Goal: Task Accomplishment & Management: Use online tool/utility

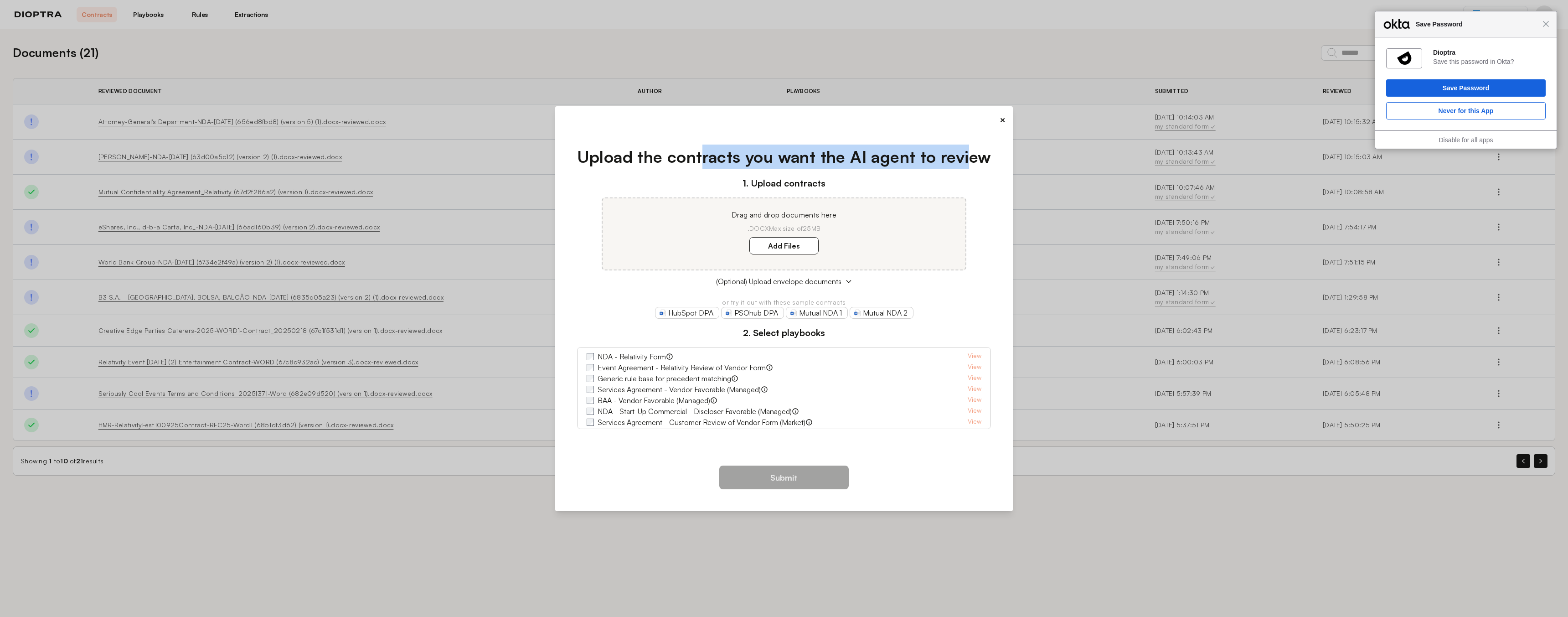
drag, startPoint x: 734, startPoint y: 149, endPoint x: 966, endPoint y: 152, distance: 232.0
click at [968, 152] on h1 "Upload the contracts you want the AI agent to review" at bounding box center [784, 156] width 414 height 25
click at [828, 158] on h1 "Upload the contracts you want the AI agent to review" at bounding box center [784, 156] width 414 height 25
click at [1004, 118] on button "×" at bounding box center [1002, 120] width 6 height 13
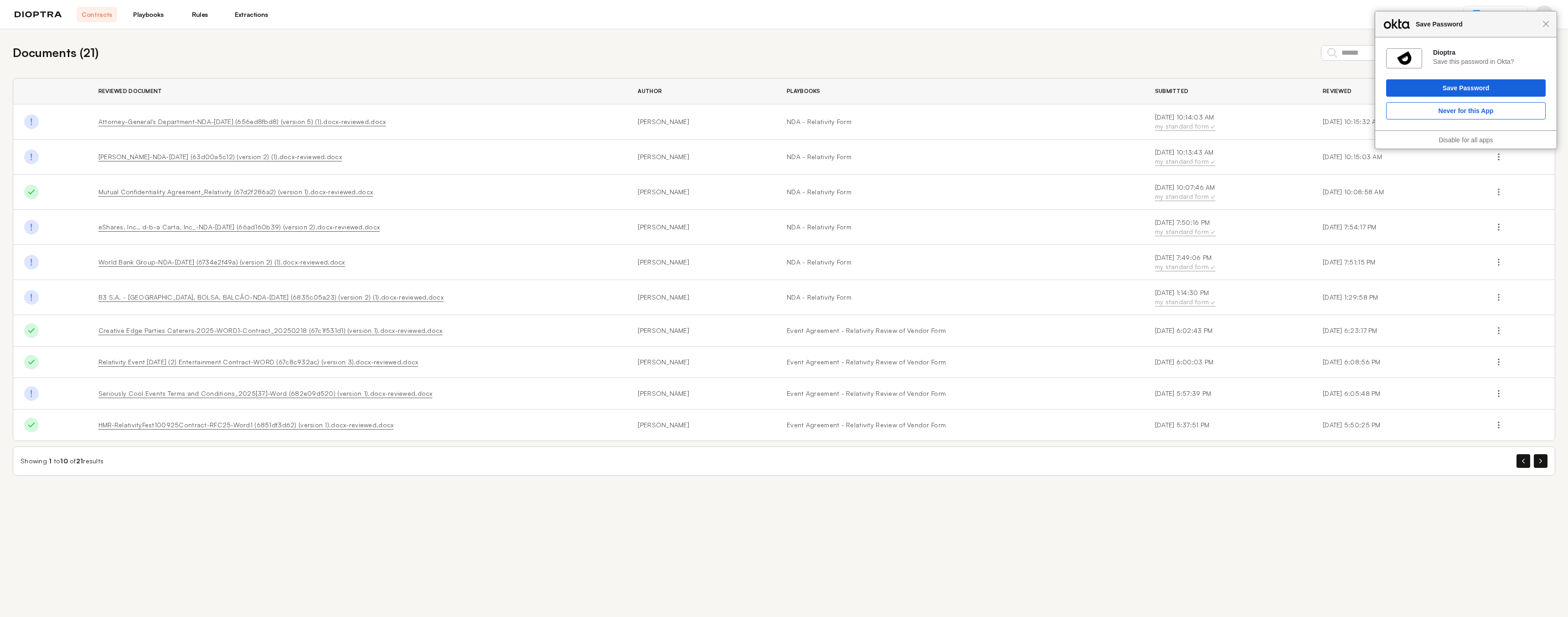
click at [150, 8] on link "Playbooks" at bounding box center [148, 15] width 41 height 16
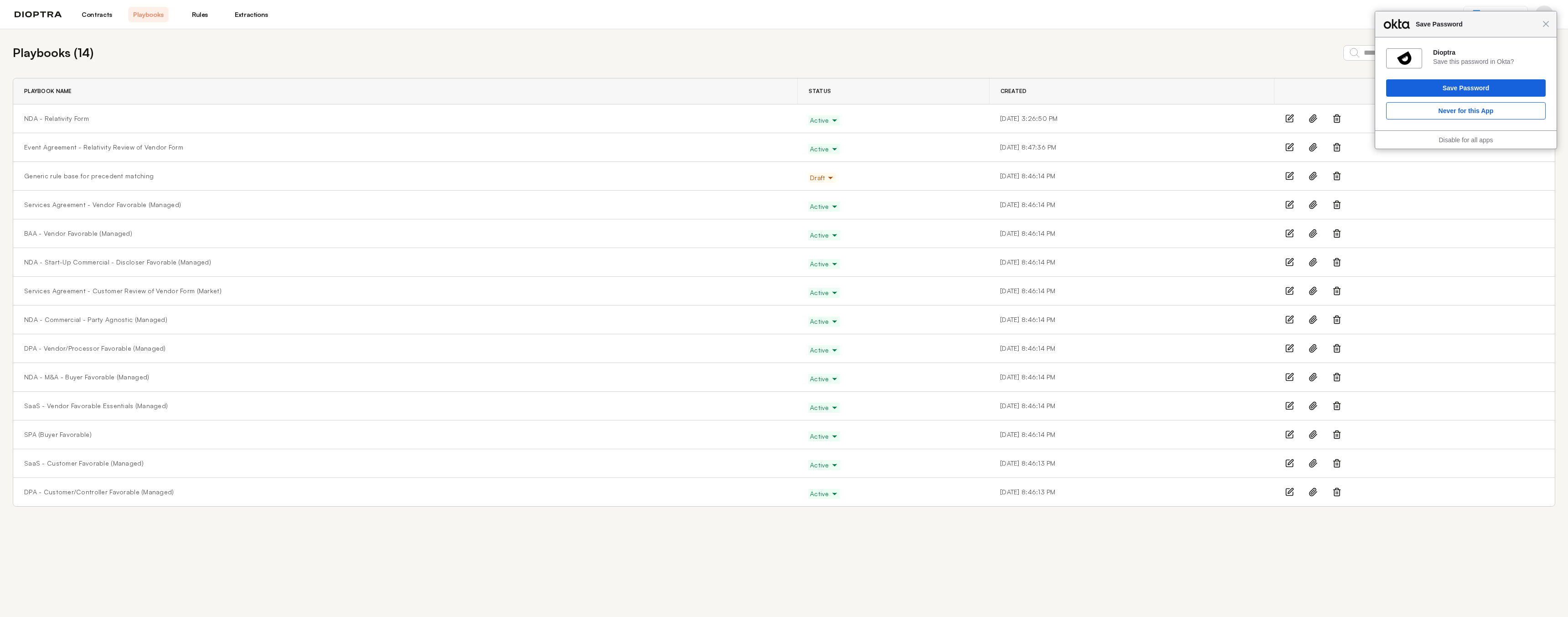
click at [1142, 39] on div "Playbooks ( 14 ) Playbook Playbook Name Status Created NDA - Relativity Form Ac…" at bounding box center [784, 275] width 1568 height 492
click at [1547, 26] on span "Close" at bounding box center [1546, 24] width 7 height 7
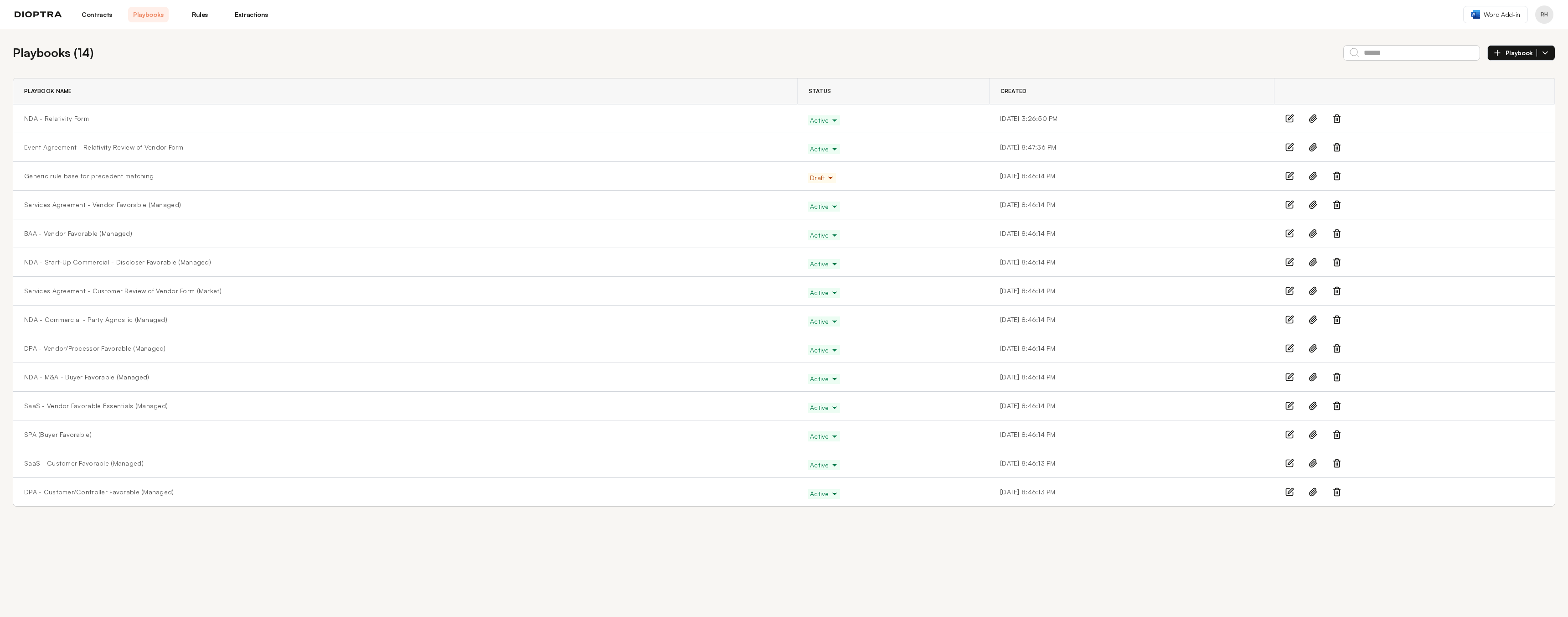
click at [1529, 51] on span "Playbook" at bounding box center [1521, 54] width 31 height 9
click at [1521, 106] on li "From Precedents" at bounding box center [1521, 98] width 67 height 29
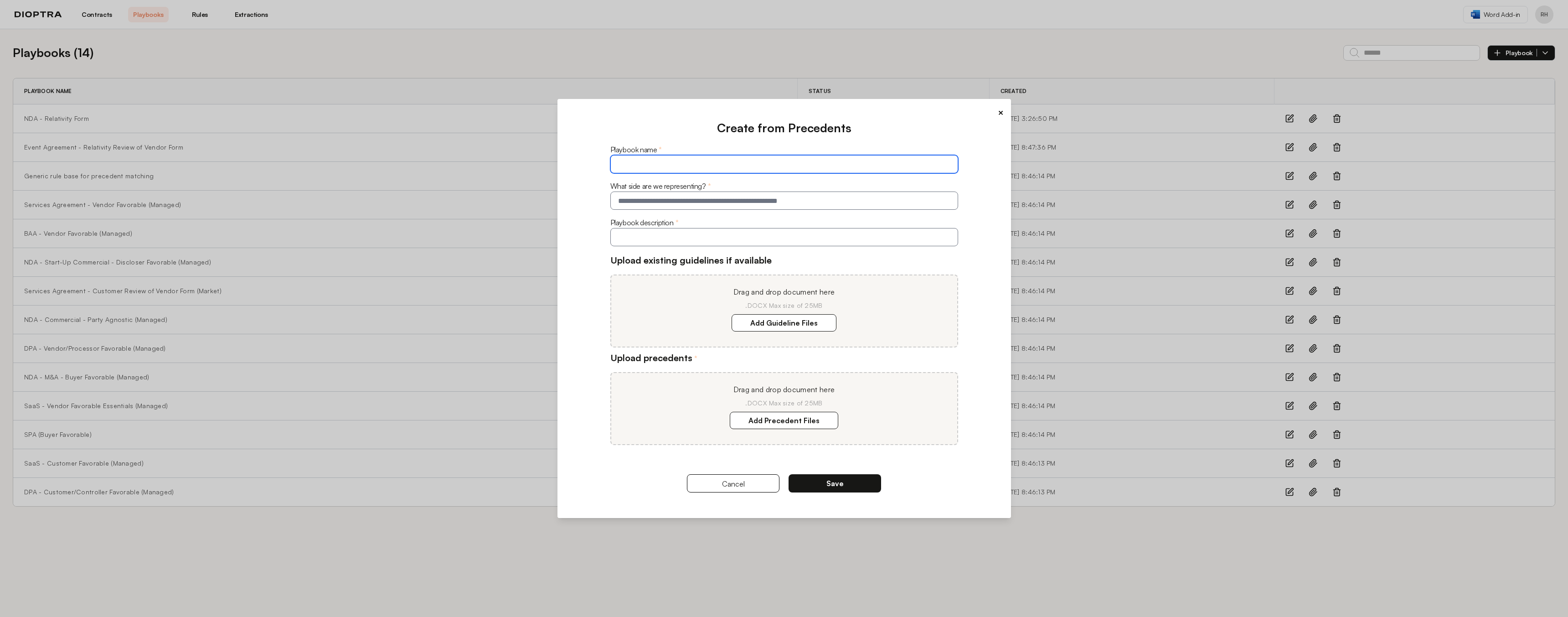
click at [693, 165] on input "text" at bounding box center [784, 164] width 348 height 18
click at [677, 200] on input "text" at bounding box center [784, 200] width 348 height 18
click at [671, 242] on input "text" at bounding box center [784, 236] width 348 height 18
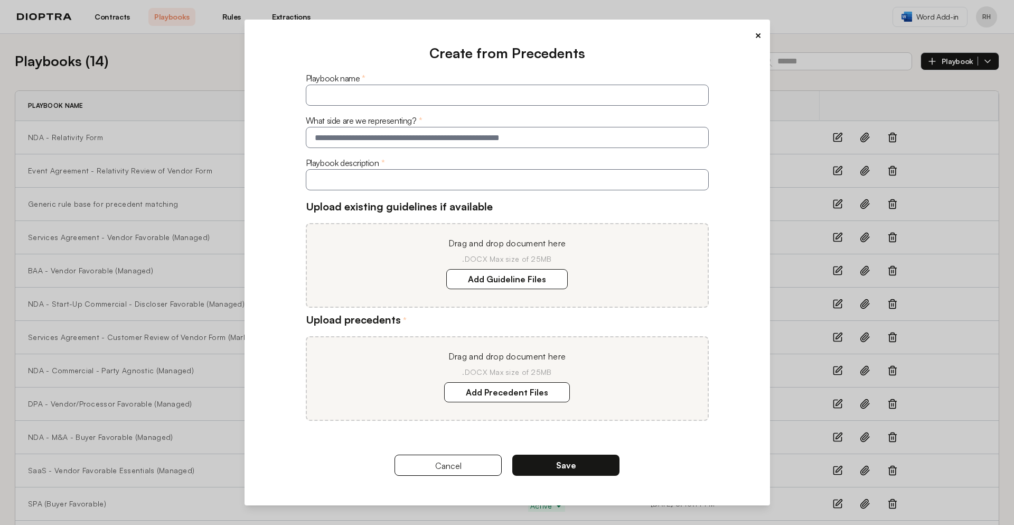
click at [762, 35] on div "× Create from Precedents Playbook name * What side are we representing? * Playb…" at bounding box center [508, 262] width 526 height 485
click at [760, 34] on button "×" at bounding box center [758, 35] width 7 height 15
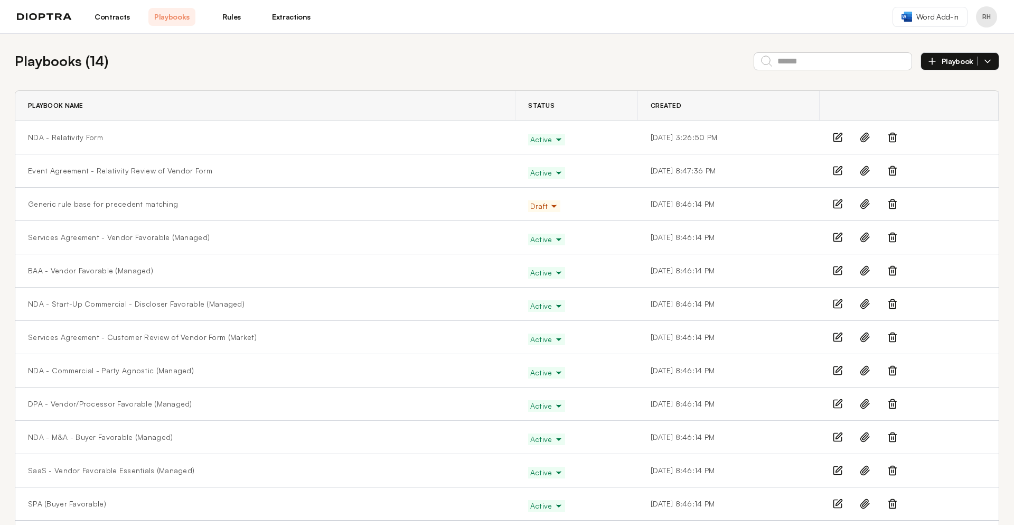
click at [832, 136] on icon at bounding box center [837, 137] width 11 height 11
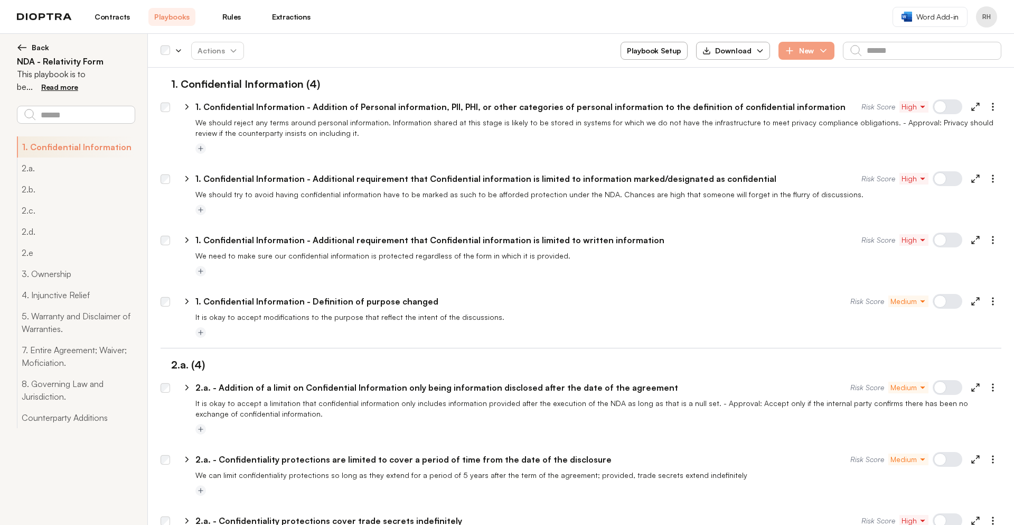
click at [23, 44] on img at bounding box center [22, 47] width 11 height 11
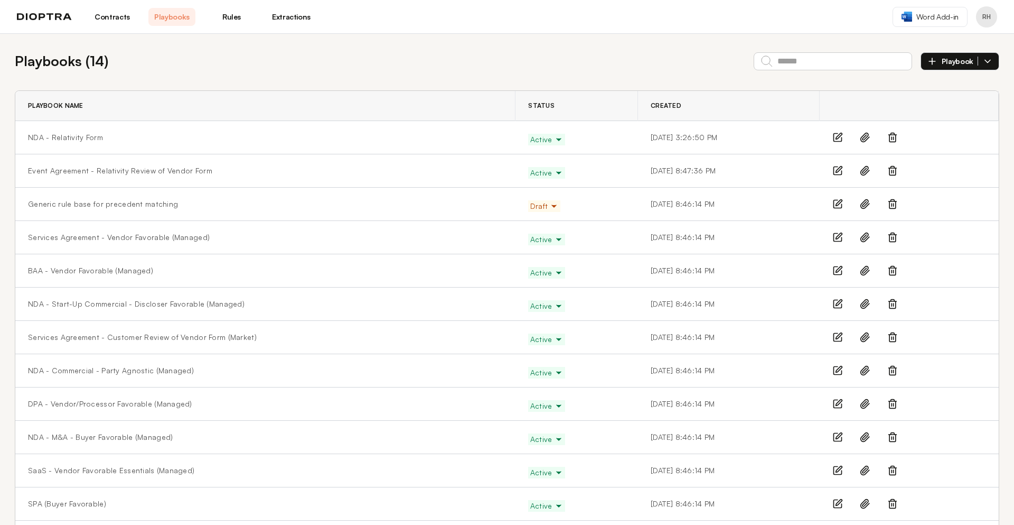
click at [233, 20] on link "Rules" at bounding box center [231, 17] width 47 height 18
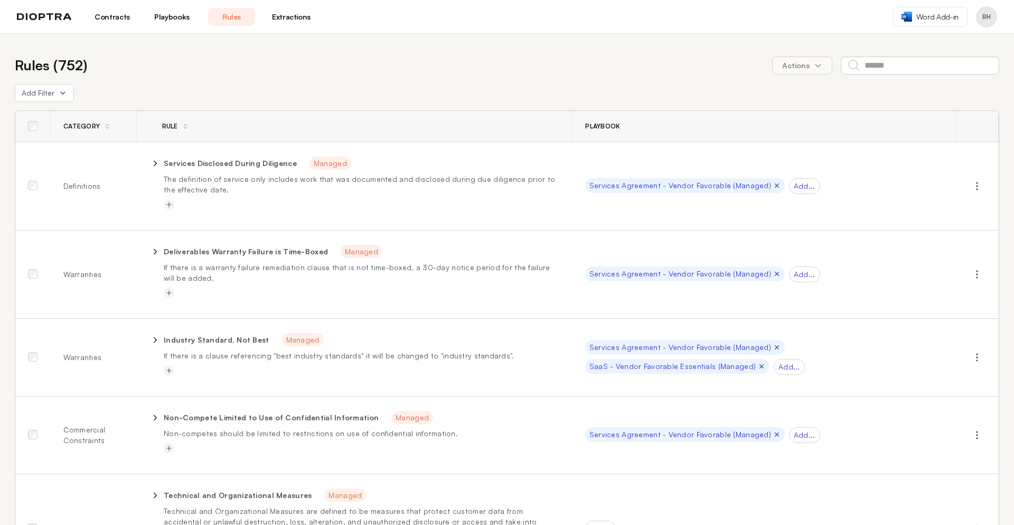
click at [298, 16] on link "Extractions" at bounding box center [291, 17] width 47 height 18
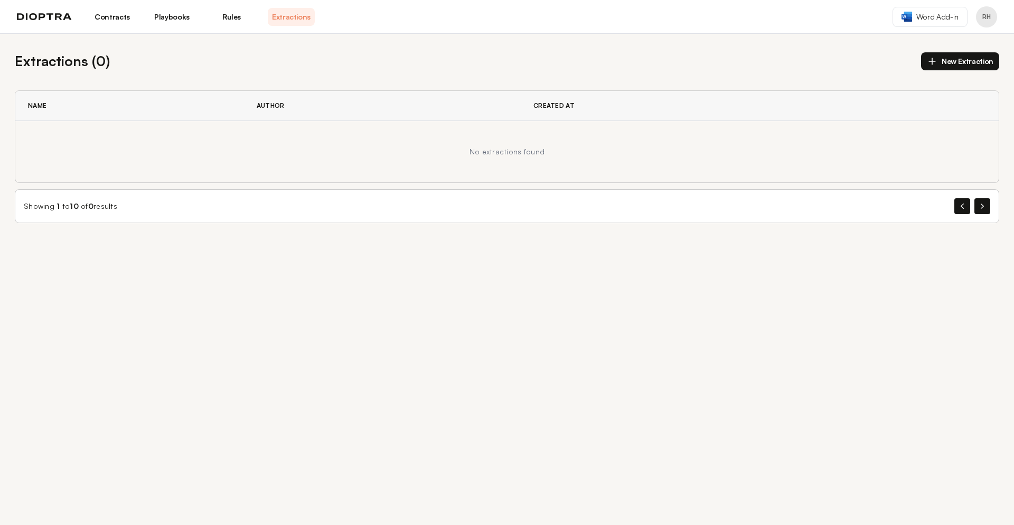
click at [985, 25] on button "Profile menu" at bounding box center [986, 16] width 21 height 21
click at [935, 64] on button "Integrations" at bounding box center [946, 62] width 100 height 19
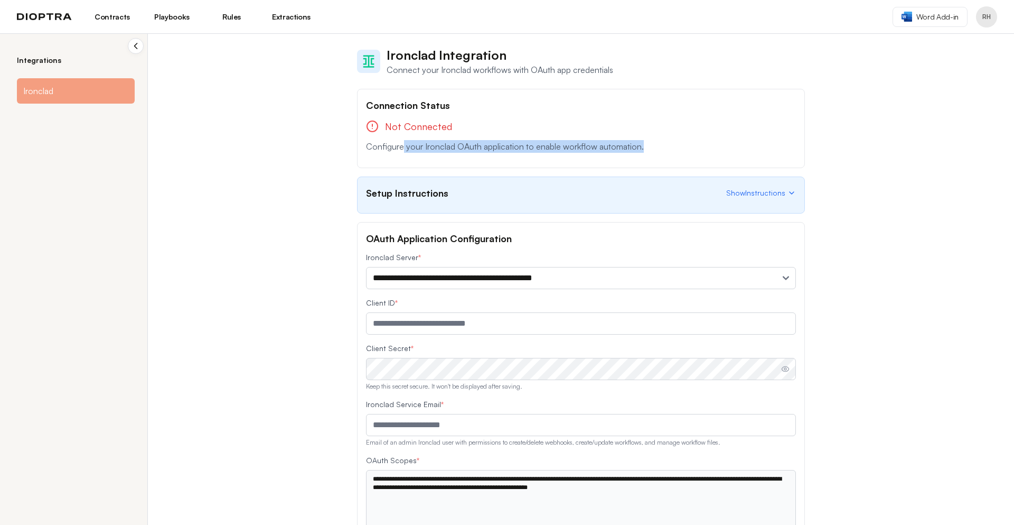
drag, startPoint x: 398, startPoint y: 149, endPoint x: 680, endPoint y: 150, distance: 282.1
click at [680, 150] on p "Configure your Ironclad OAuth application to enable workflow automation." at bounding box center [581, 146] width 430 height 13
click at [683, 123] on div "Not Connected" at bounding box center [581, 126] width 430 height 15
drag, startPoint x: 414, startPoint y: 144, endPoint x: 705, endPoint y: 146, distance: 291.6
click at [705, 146] on p "Configure your Ironclad OAuth application to enable workflow automation." at bounding box center [581, 146] width 430 height 13
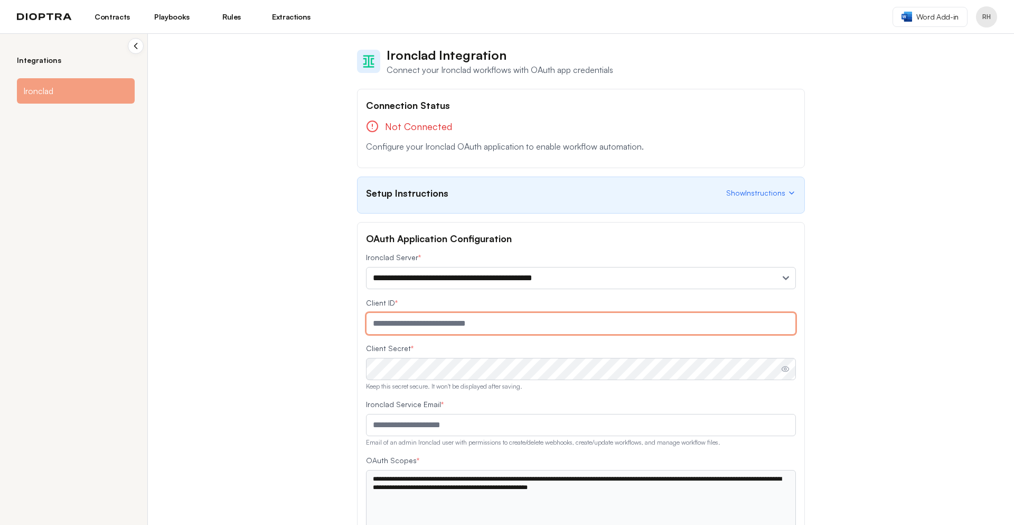
click at [398, 321] on input "text" at bounding box center [581, 323] width 430 height 22
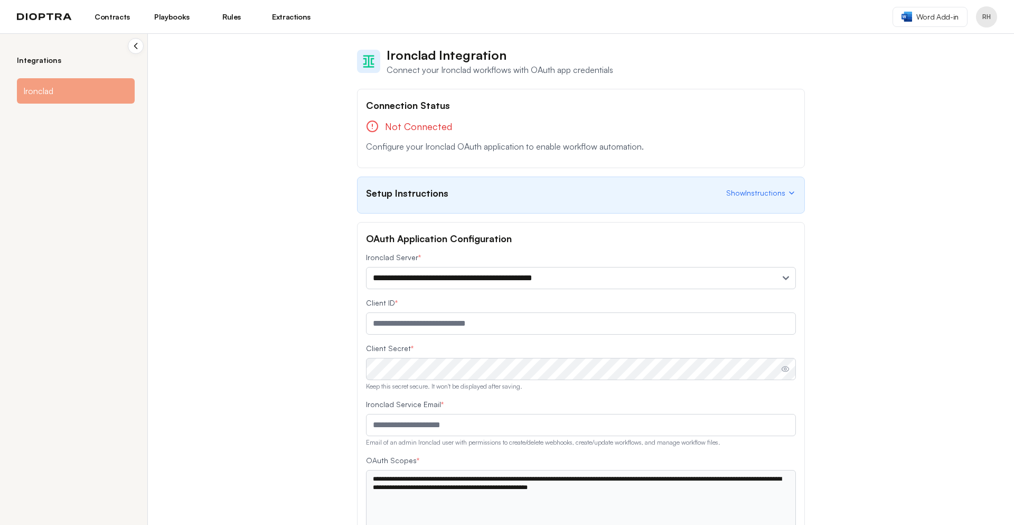
click at [278, 235] on div "**********" at bounding box center [507, 279] width 1014 height 491
click at [782, 192] on button "Show Instructions" at bounding box center [761, 193] width 70 height 11
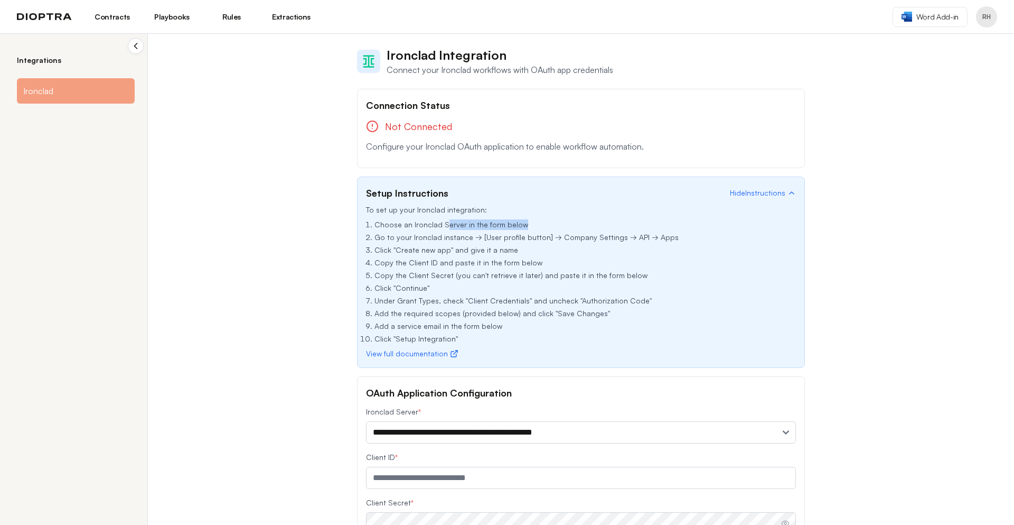
drag, startPoint x: 462, startPoint y: 226, endPoint x: 568, endPoint y: 227, distance: 105.6
click at [568, 227] on li "Choose an Ironclad Server in the form below" at bounding box center [586, 224] width 422 height 11
click at [573, 232] on li "Go to your Ironclad instance → [User profile button] → Company Settings → API →…" at bounding box center [586, 237] width 422 height 11
drag, startPoint x: 377, startPoint y: 238, endPoint x: 667, endPoint y: 235, distance: 290.0
click at [667, 235] on li "Go to your Ironclad instance → [User profile button] → Company Settings → API →…" at bounding box center [586, 237] width 422 height 11
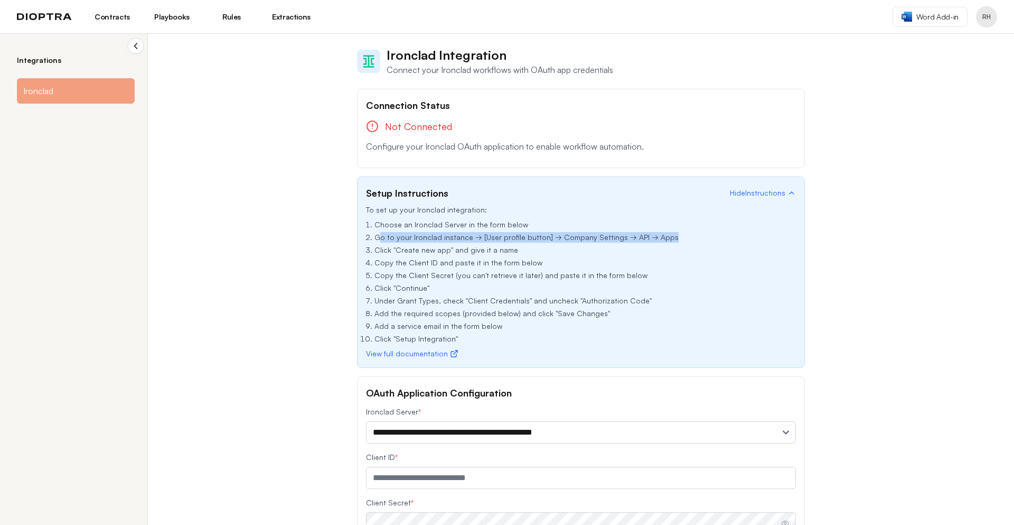
click at [662, 241] on li "Go to your Ironclad instance → [User profile button] → Company Settings → API →…" at bounding box center [586, 237] width 422 height 11
drag, startPoint x: 657, startPoint y: 235, endPoint x: 366, endPoint y: 234, distance: 291.0
click at [375, 234] on li "Go to your Ironclad instance → [User profile button] → Company Settings → API →…" at bounding box center [586, 237] width 422 height 11
